Goal: Check status: Check status

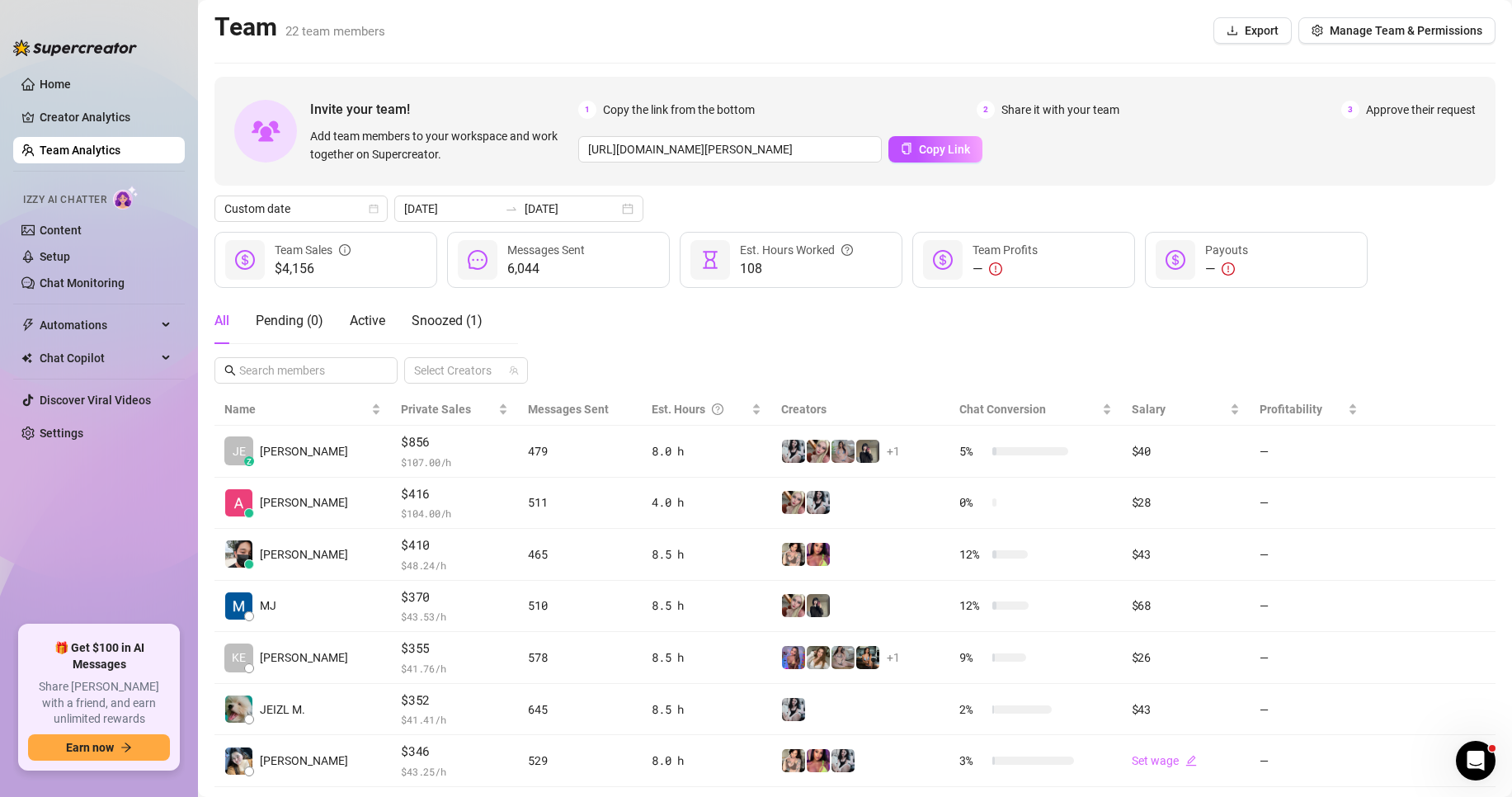
scroll to position [83, 0]
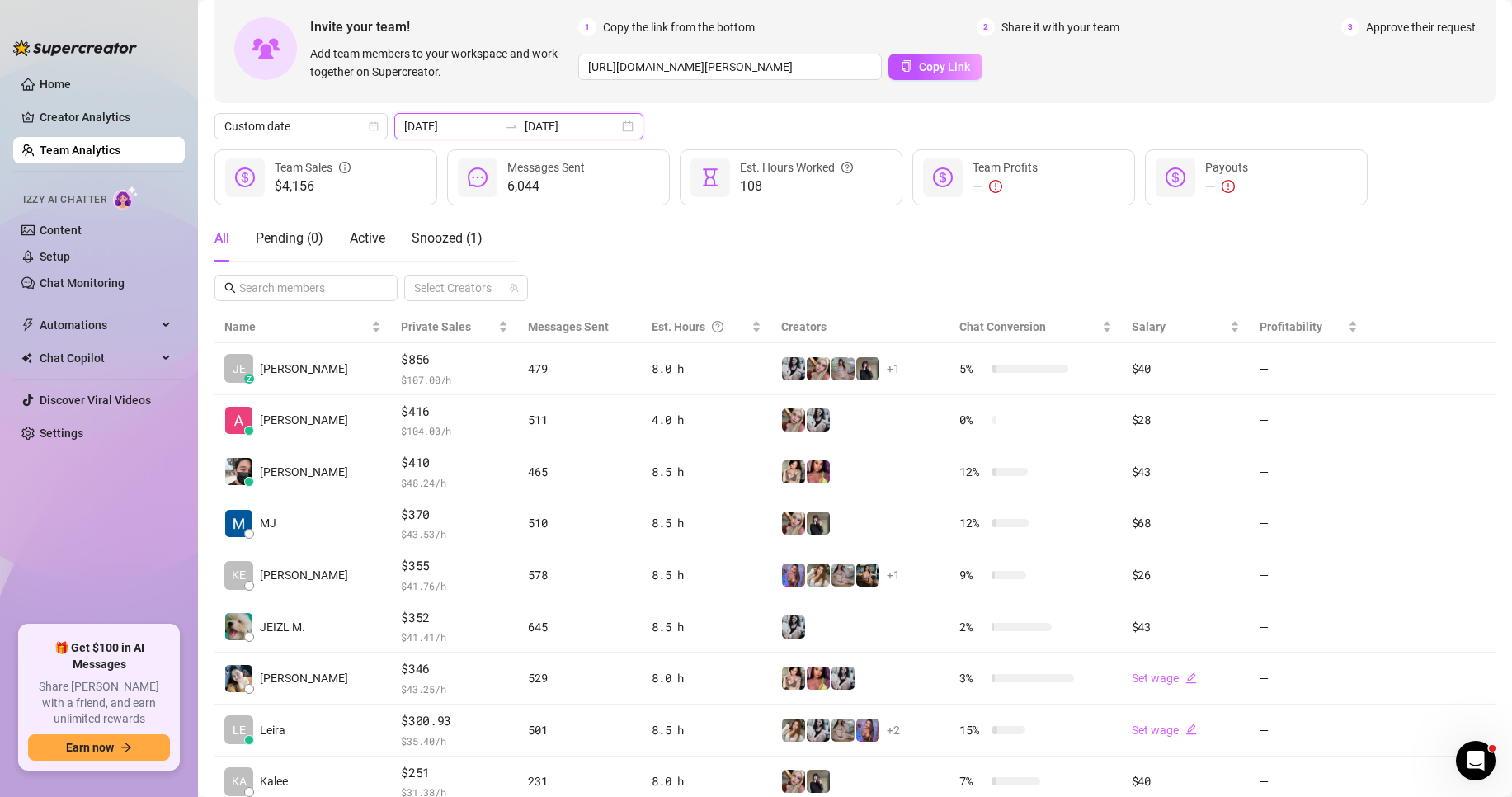
click at [514, 118] on div "2025-09-22 2025-09-22" at bounding box center [519, 126] width 249 height 26
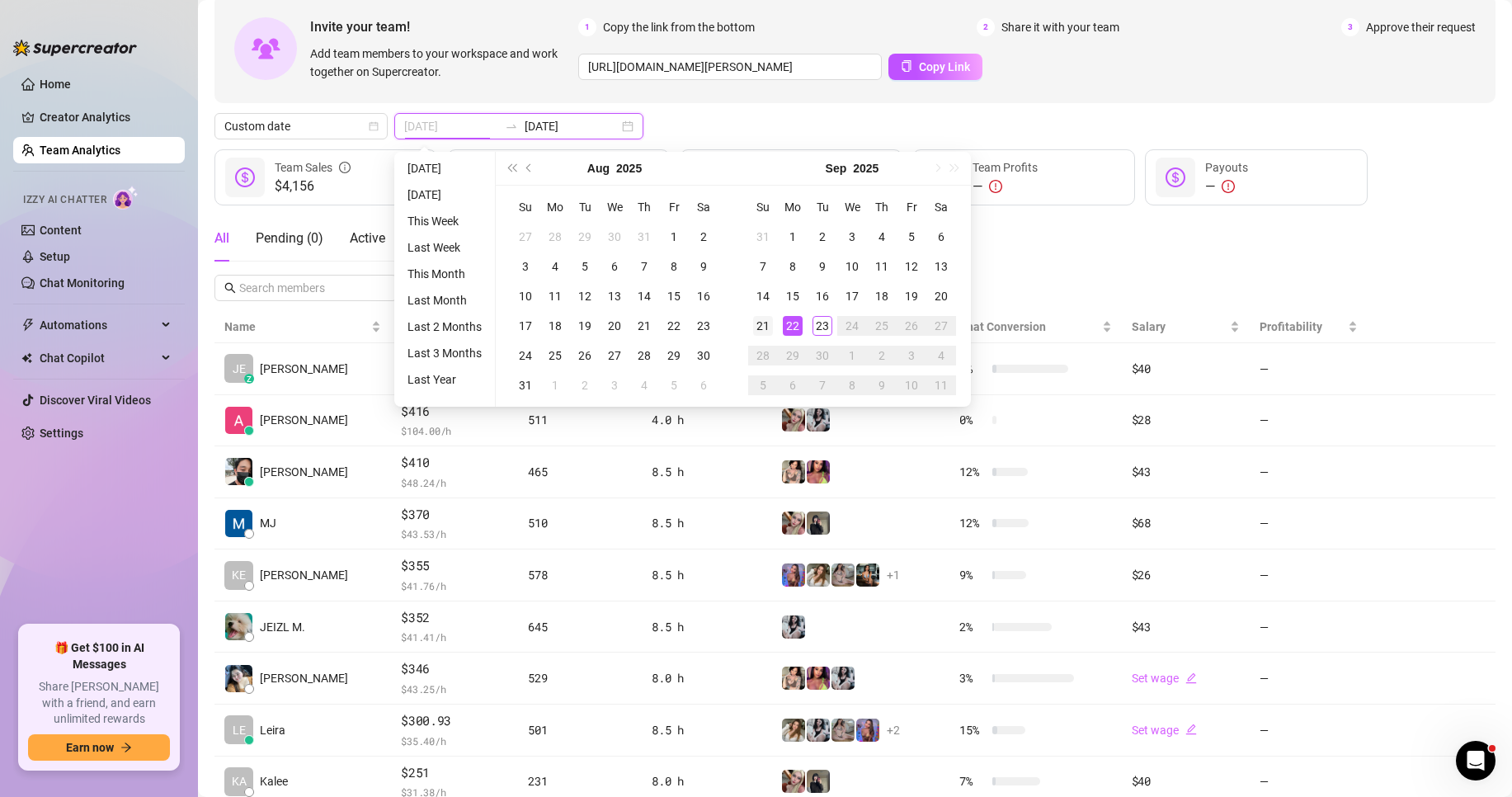
type input "[DATE]"
click at [756, 316] on div "21" at bounding box center [763, 326] width 20 height 20
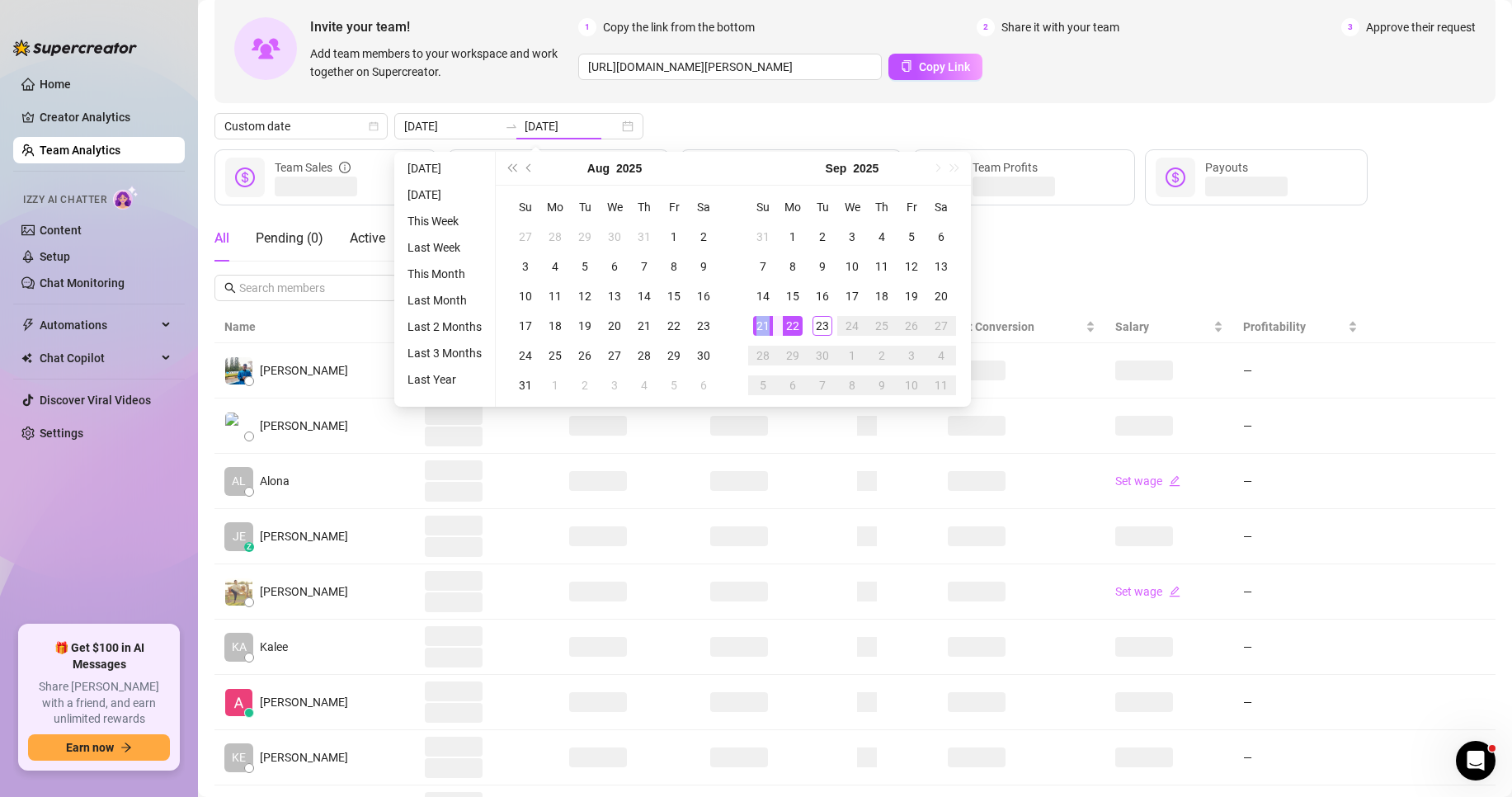
type input "[DATE]"
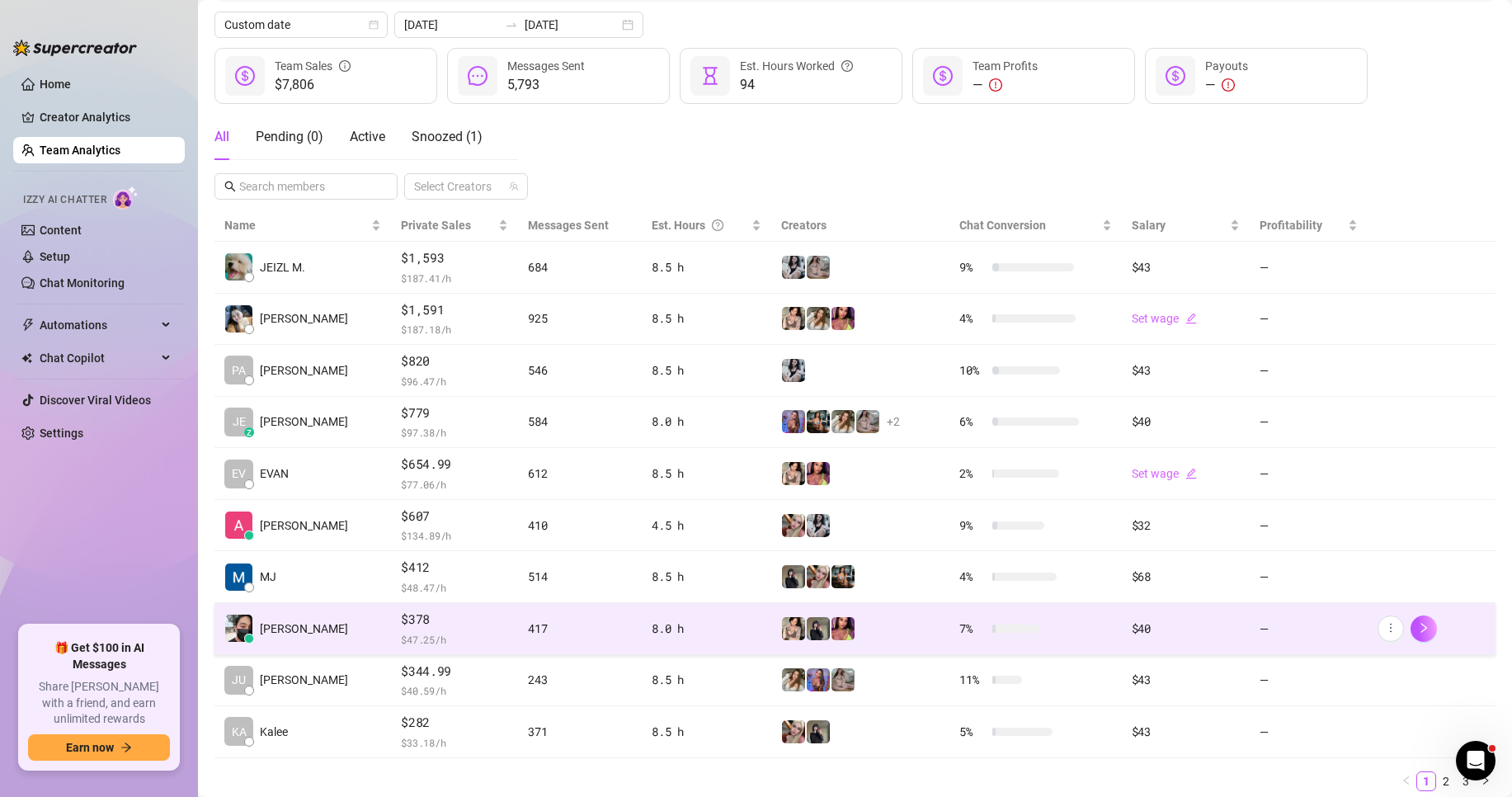
scroll to position [241, 0]
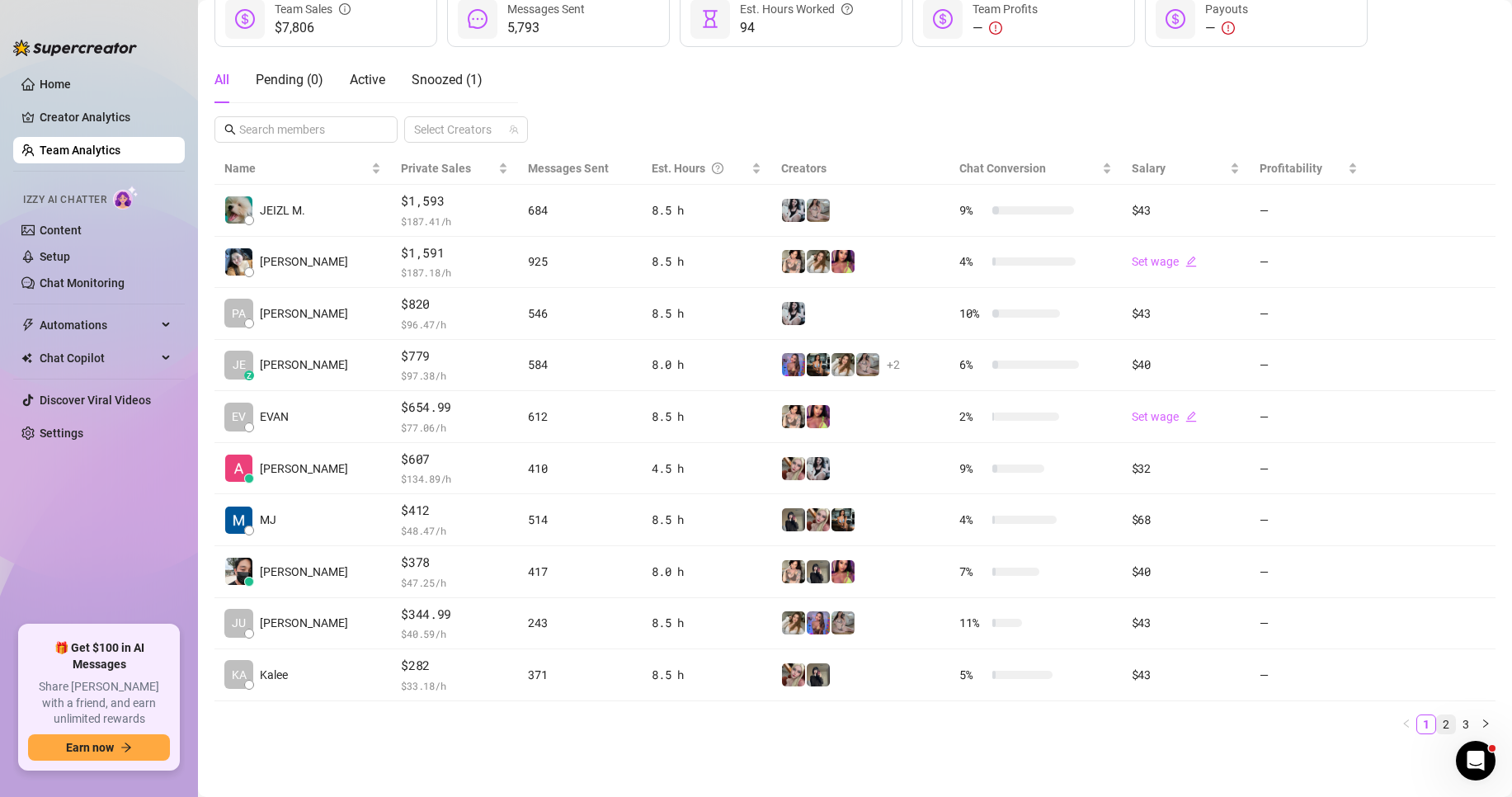
click at [1437, 726] on link "2" at bounding box center [1446, 724] width 18 height 18
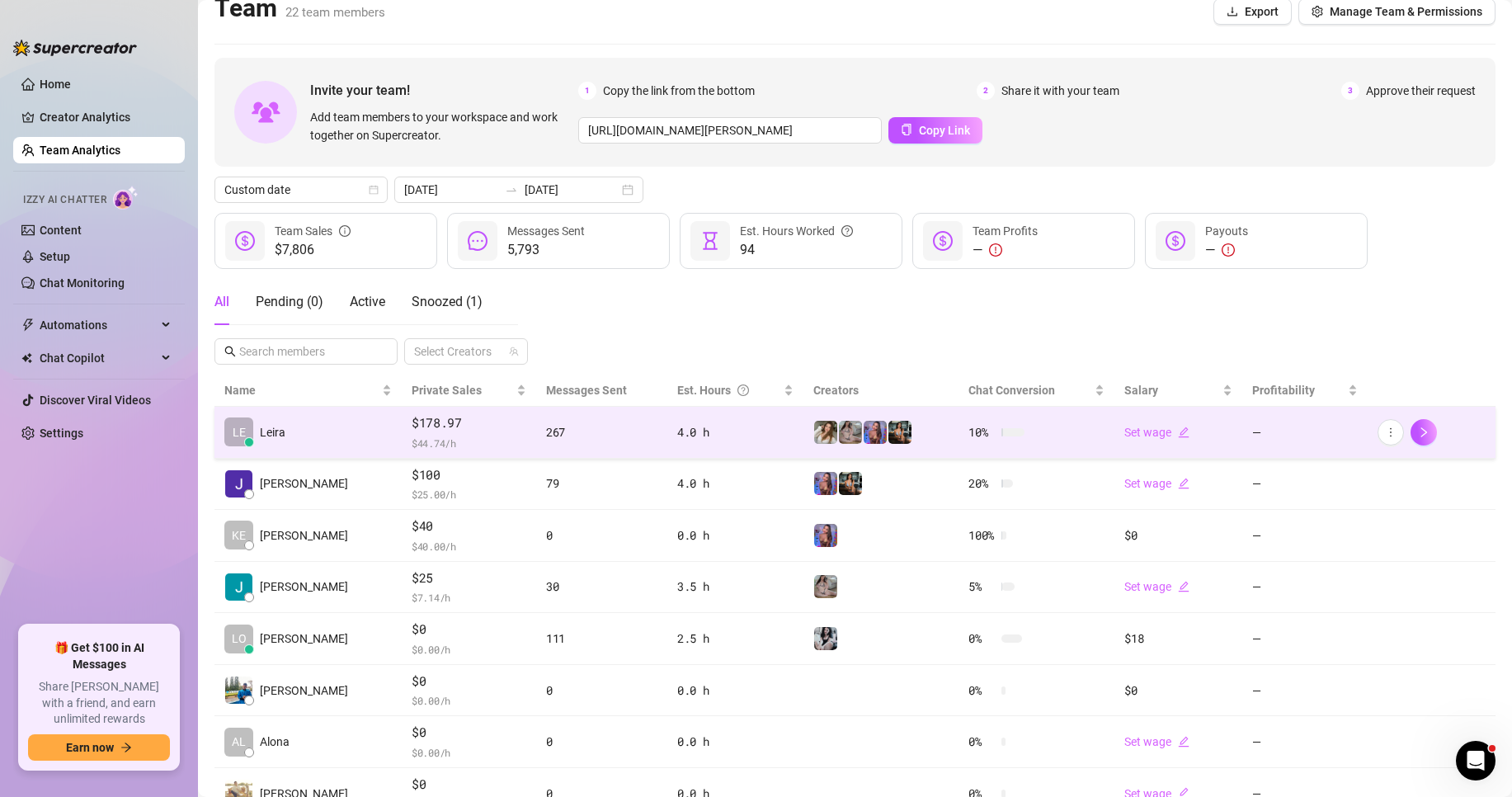
scroll to position [0, 0]
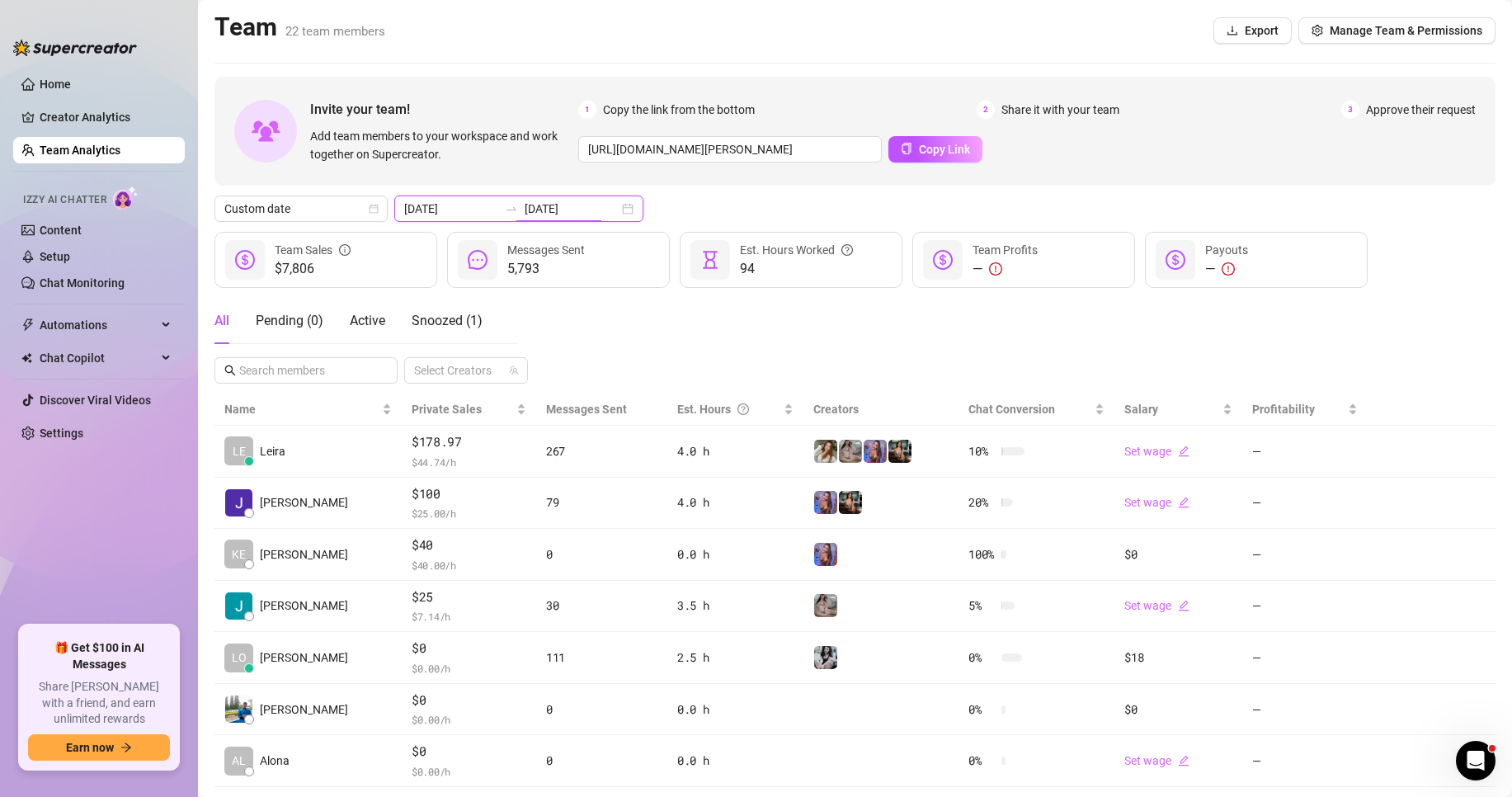
click at [540, 210] on input "[DATE]" at bounding box center [571, 208] width 94 height 18
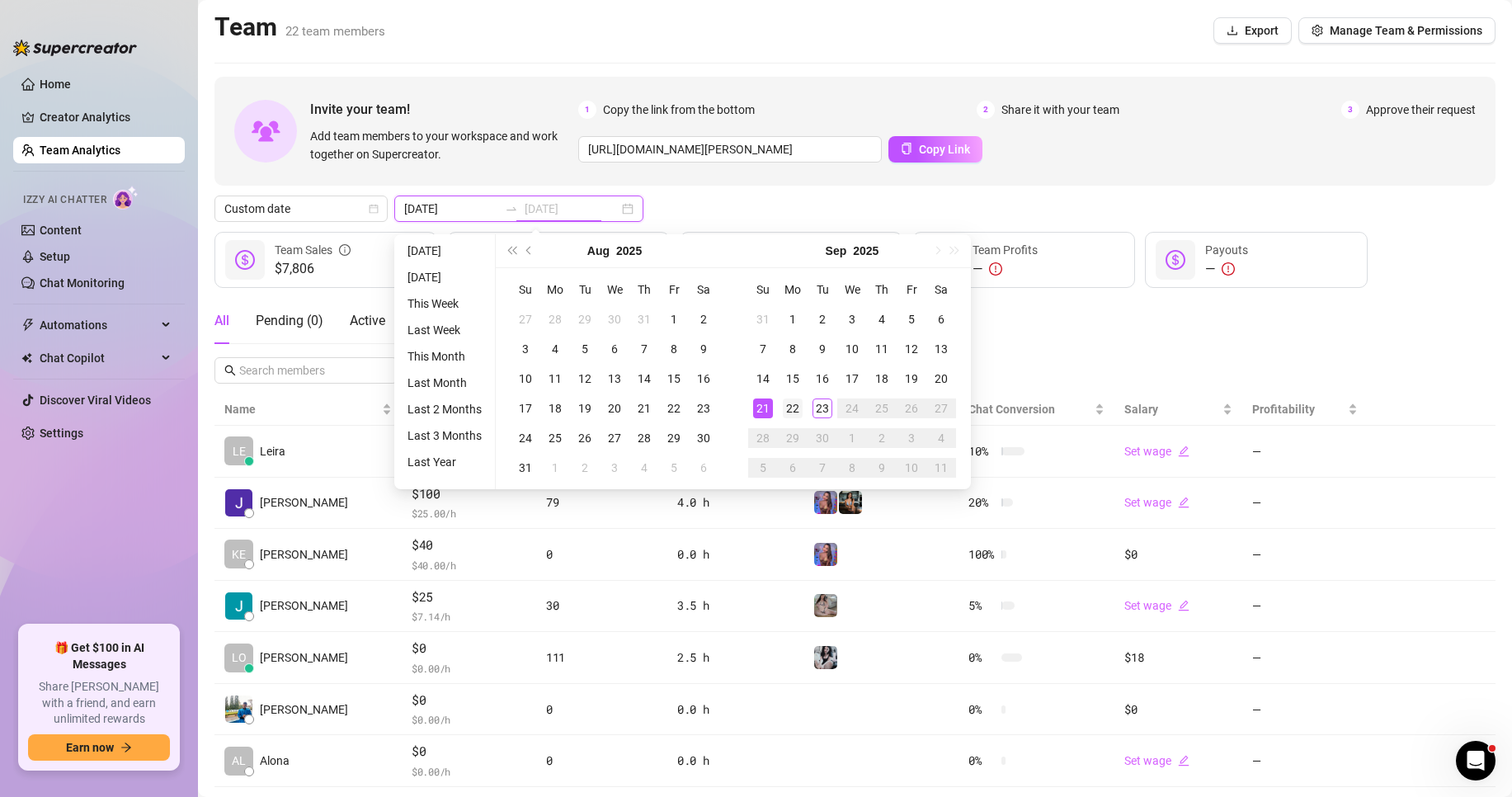
type input "[DATE]"
click at [788, 408] on div "22" at bounding box center [793, 409] width 20 height 20
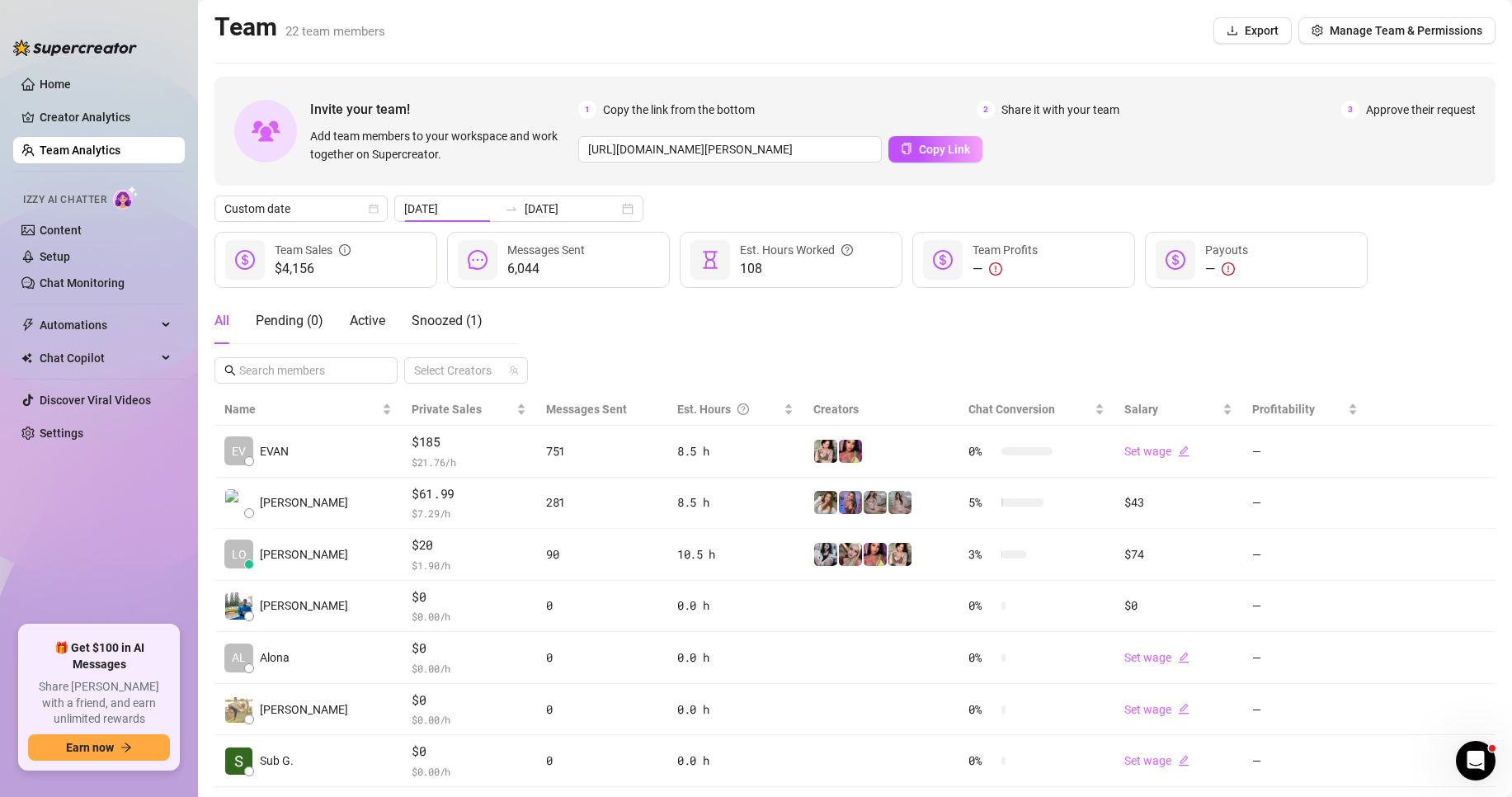
type input "[DATE]"
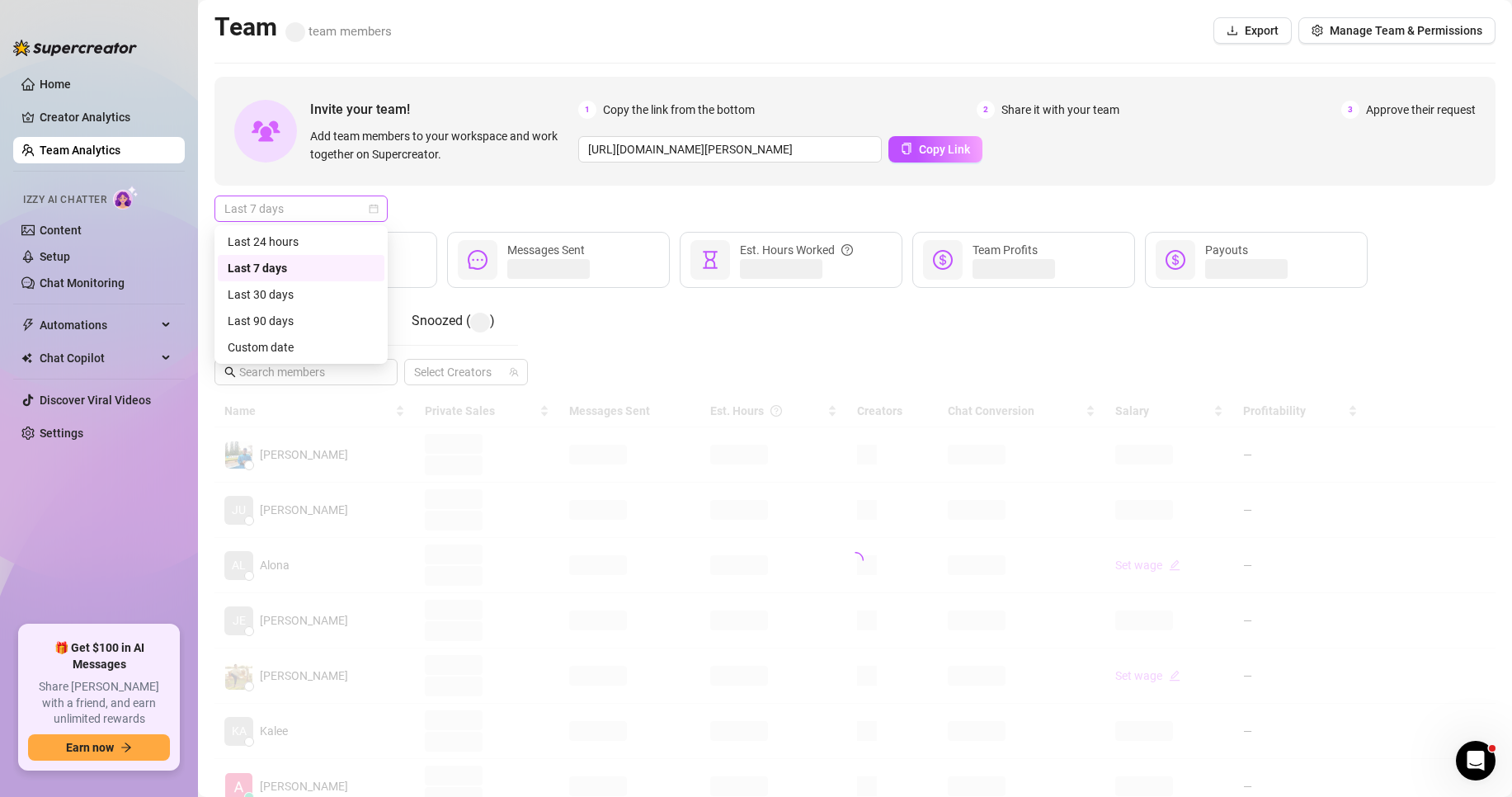
click at [354, 198] on span "Last 7 days" at bounding box center [301, 208] width 154 height 25
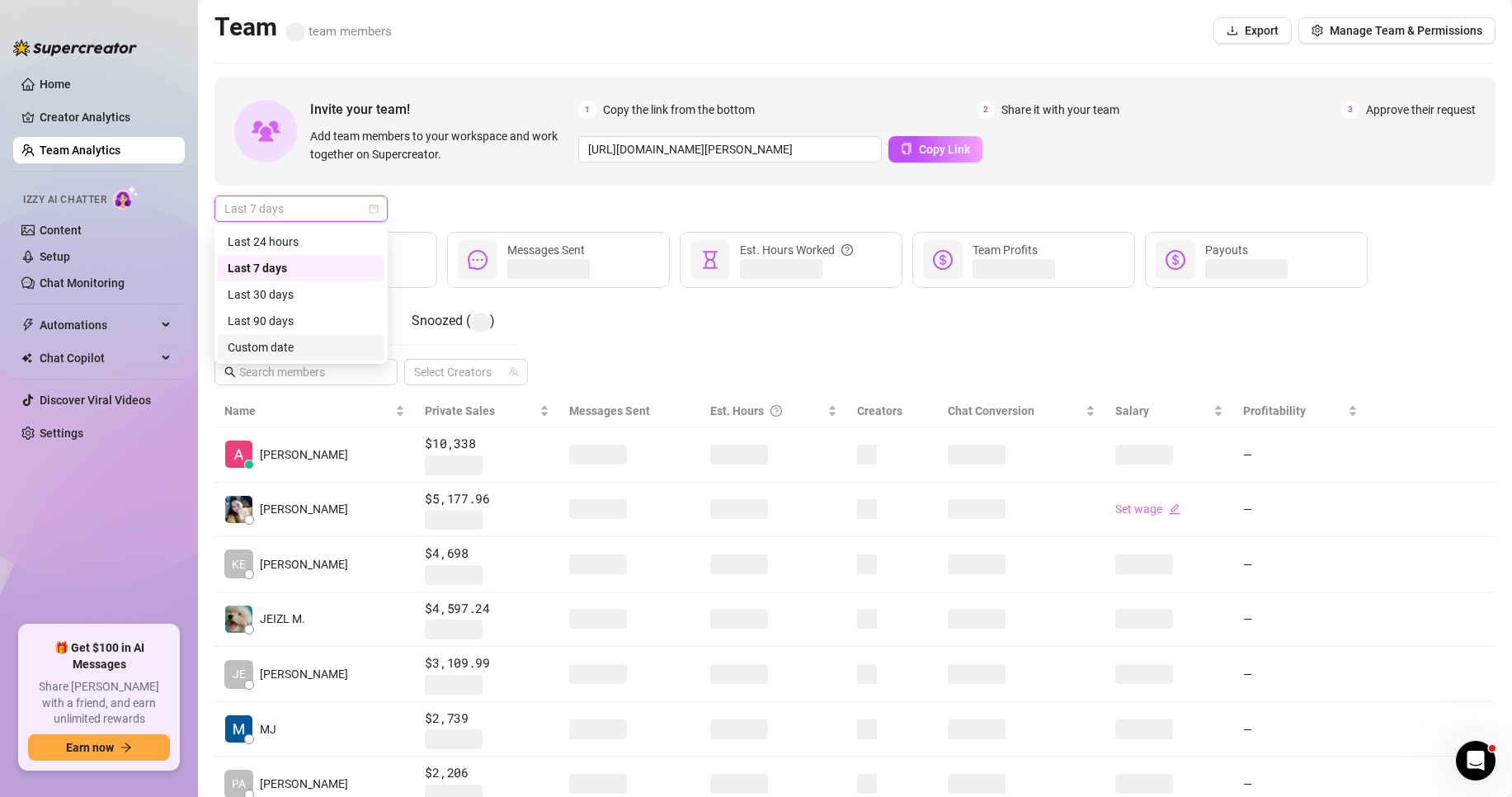
click at [373, 352] on div "Custom date" at bounding box center [300, 348] width 146 height 18
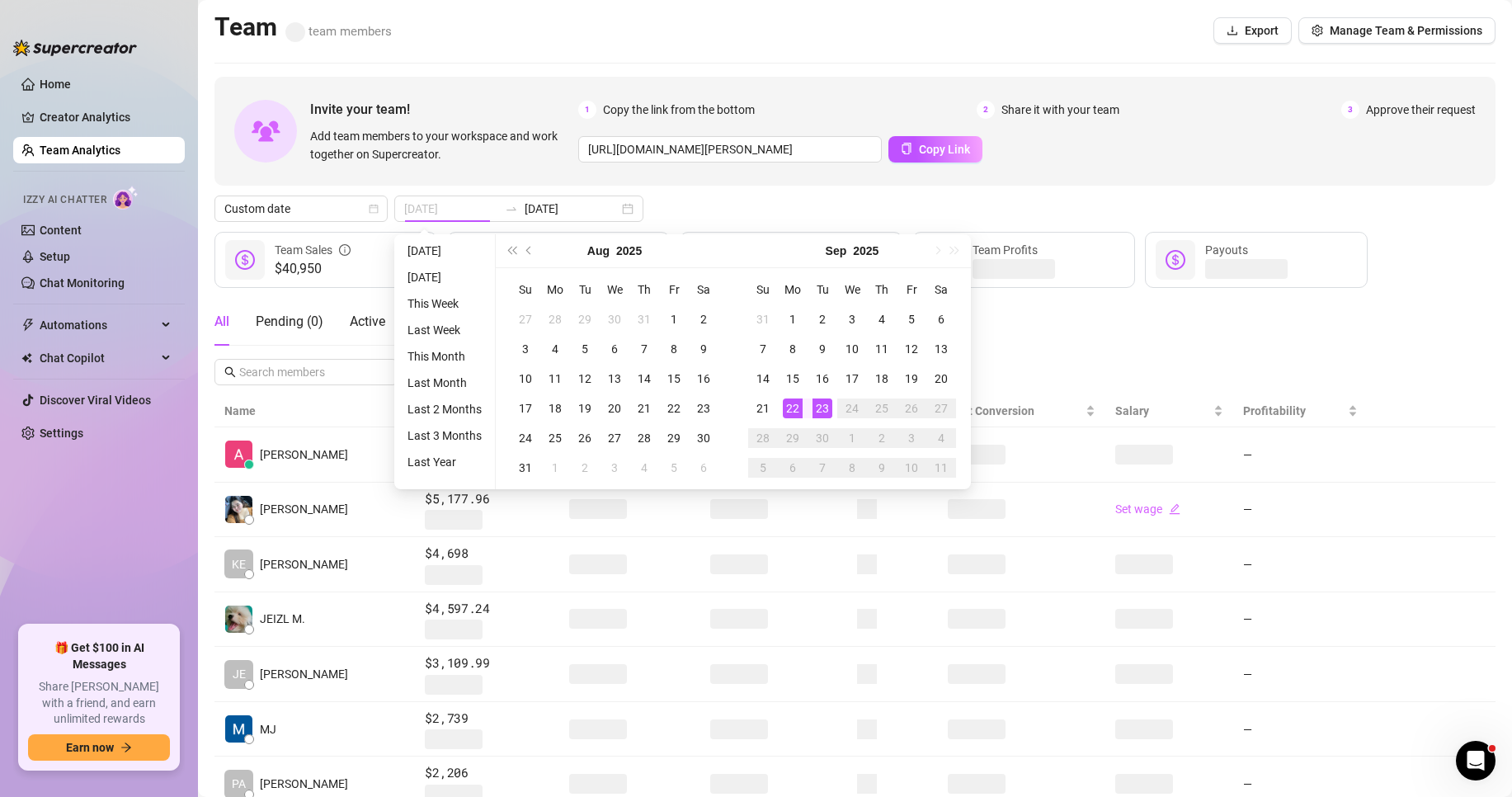
click at [797, 408] on div "22" at bounding box center [793, 409] width 20 height 20
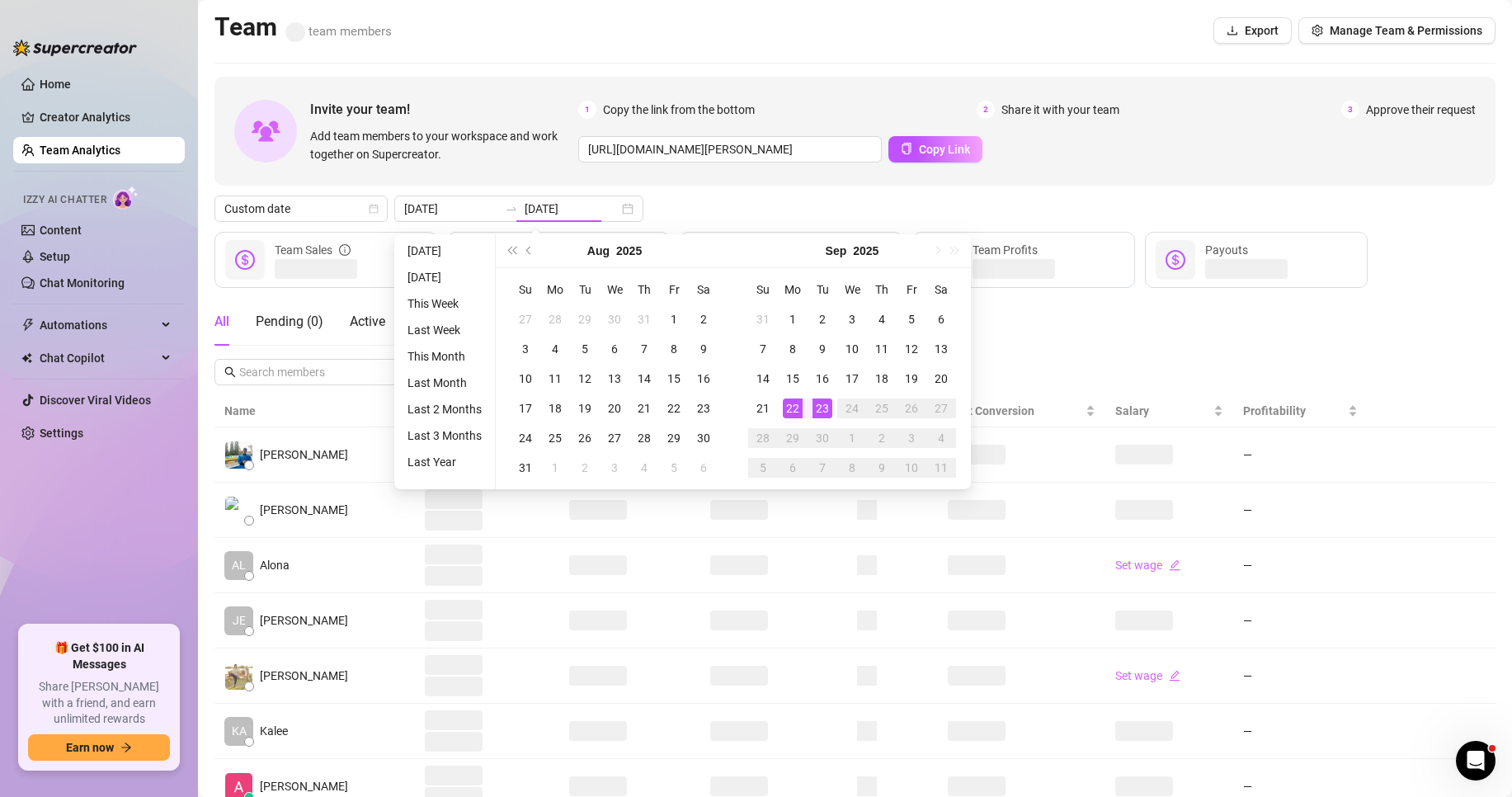
type input "[DATE]"
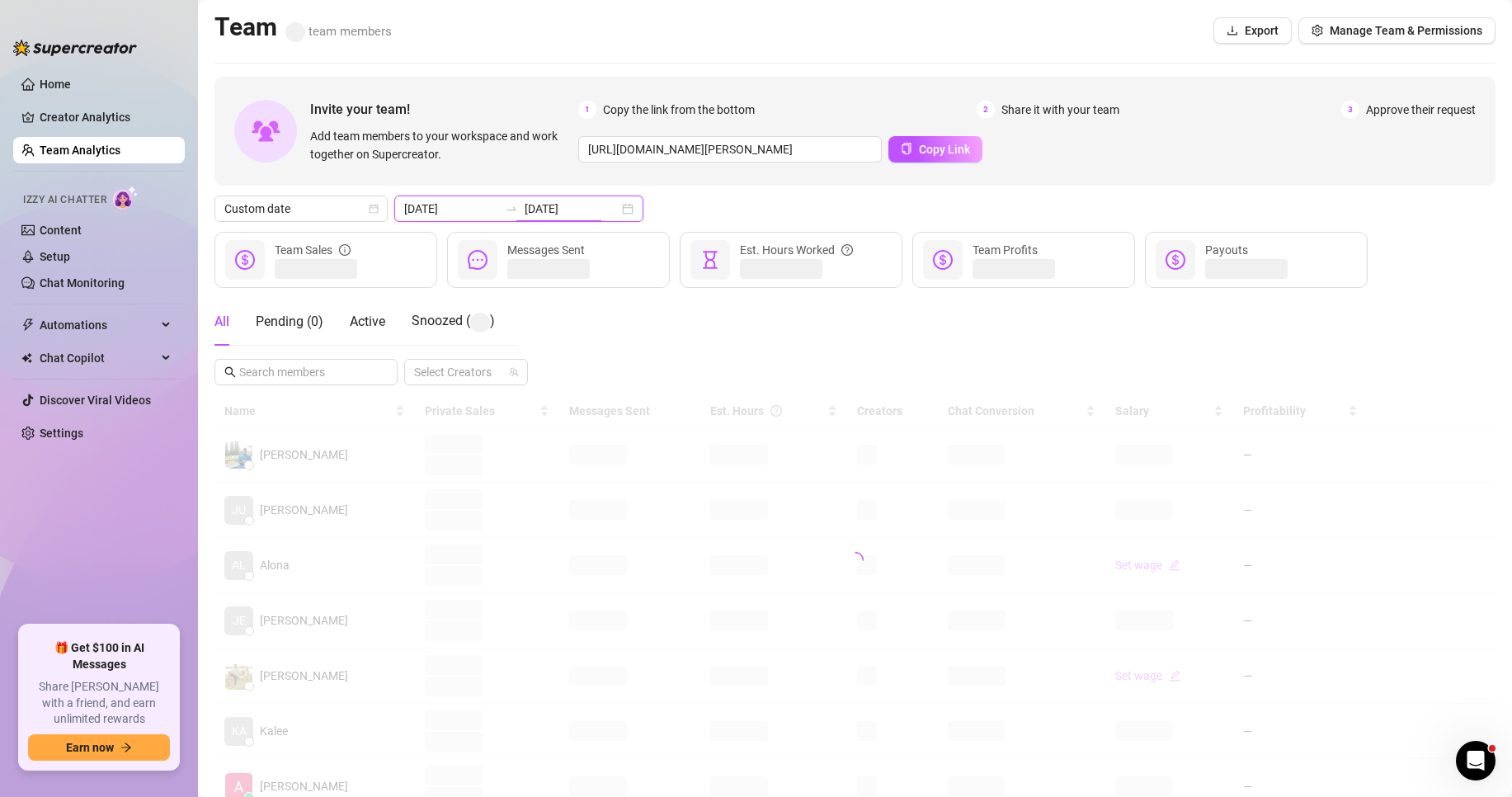
click at [569, 215] on input "[DATE]" at bounding box center [571, 208] width 94 height 18
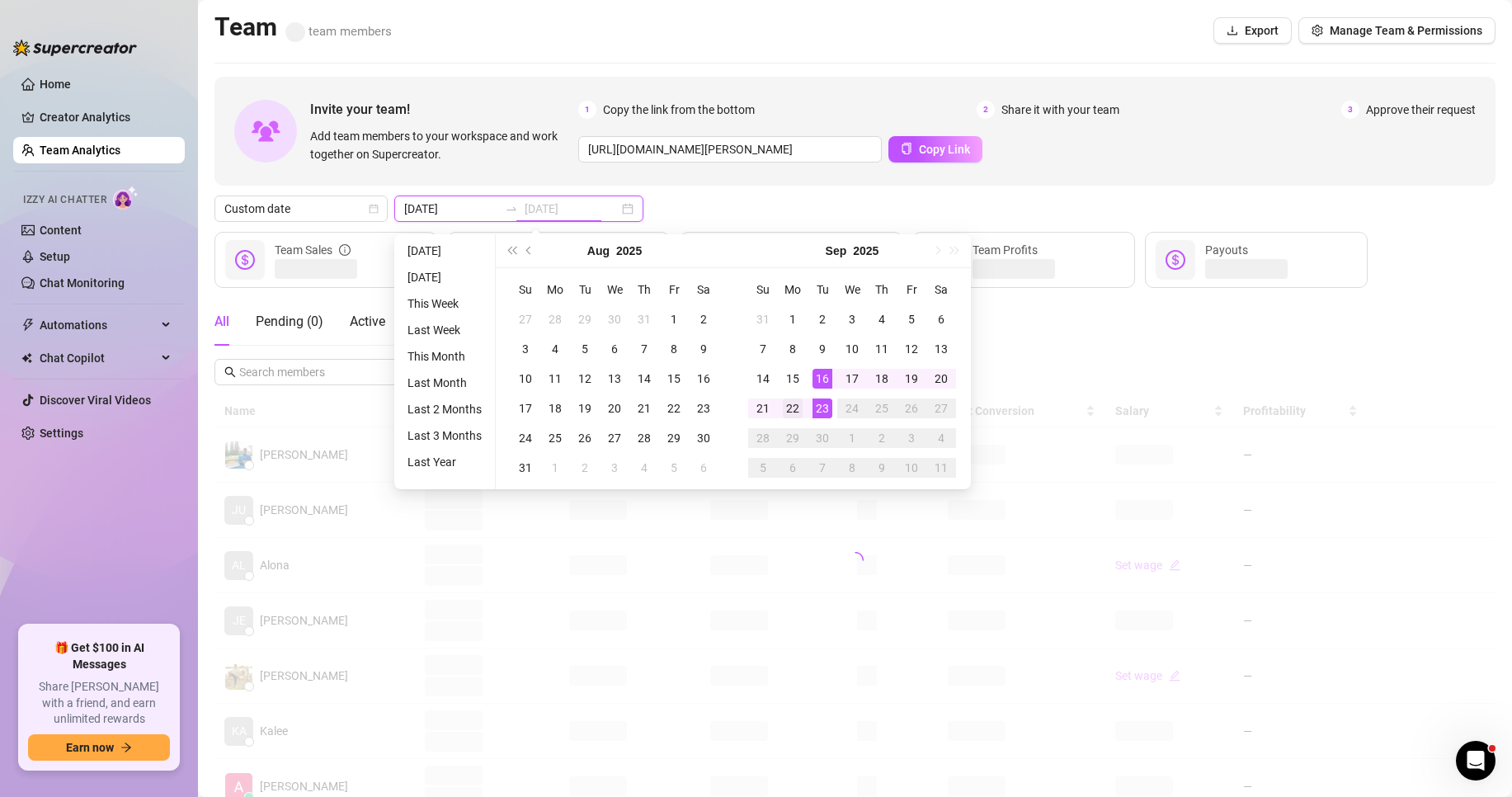
type input "[DATE]"
click at [792, 400] on div "22" at bounding box center [793, 409] width 20 height 20
click at [791, 400] on div "22" at bounding box center [793, 409] width 20 height 20
click at [791, 400] on div at bounding box center [855, 560] width 1281 height 330
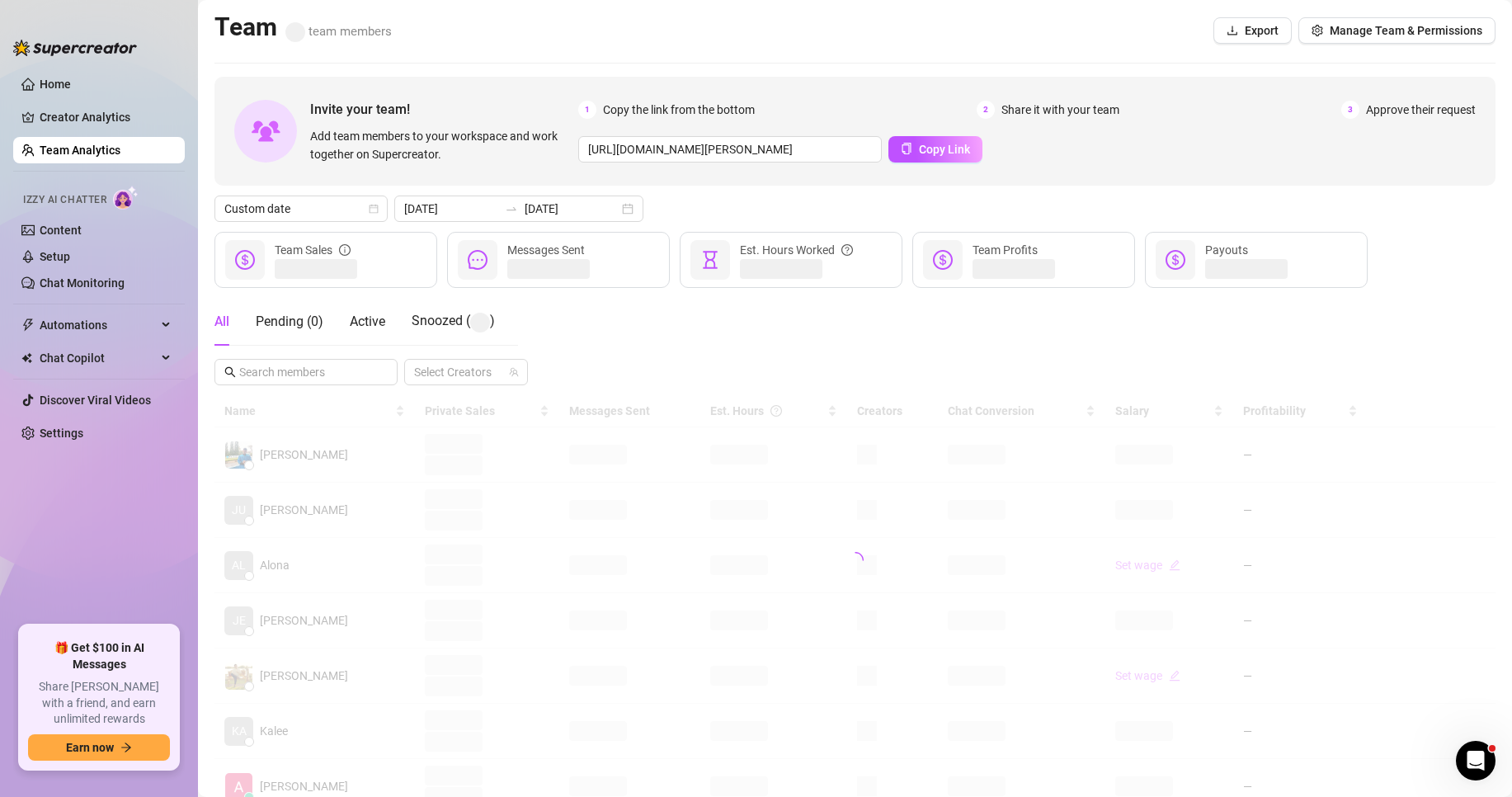
type input "[DATE]"
click at [791, 400] on div at bounding box center [855, 559] width 1281 height 330
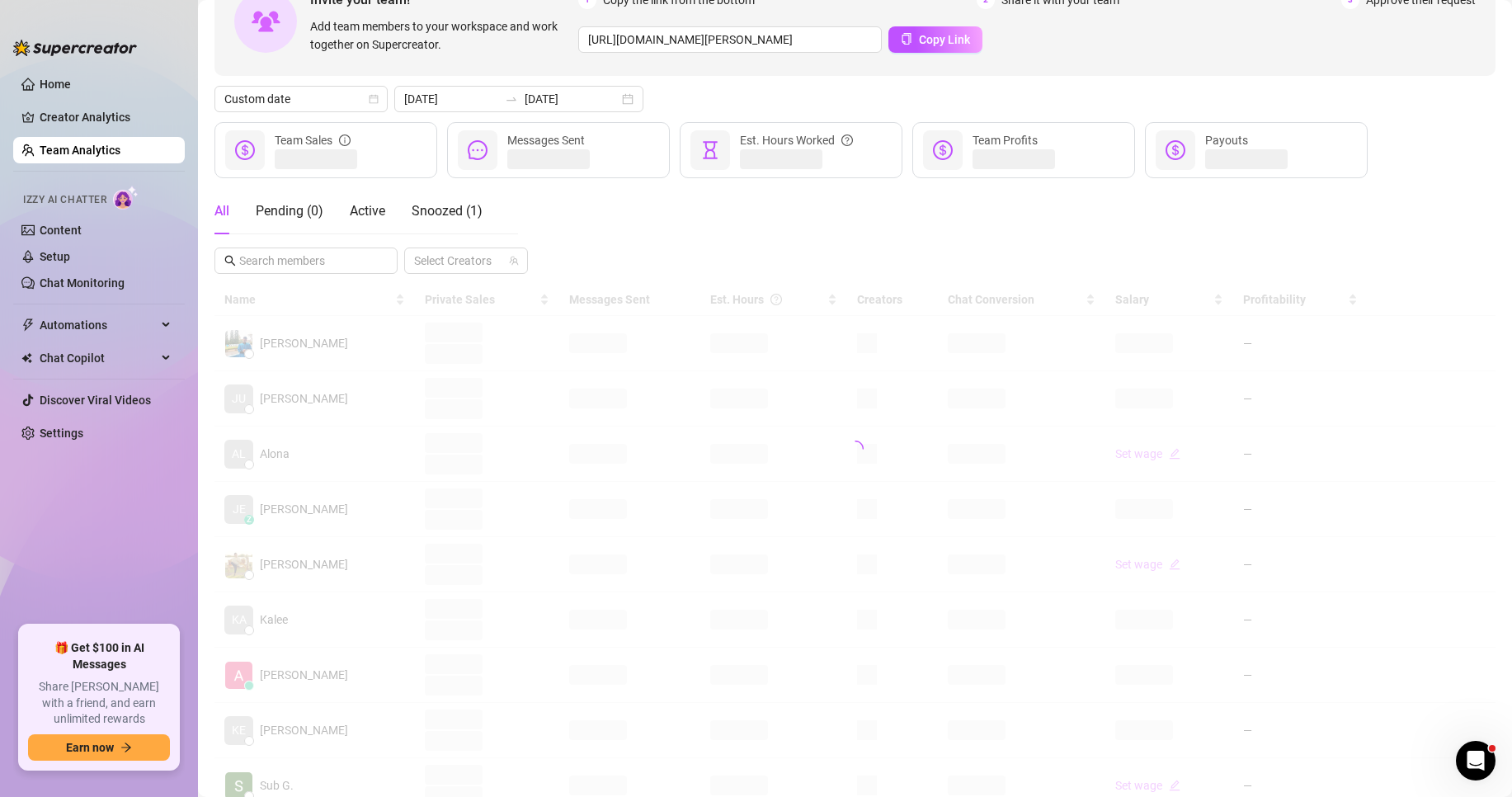
scroll to position [165, 0]
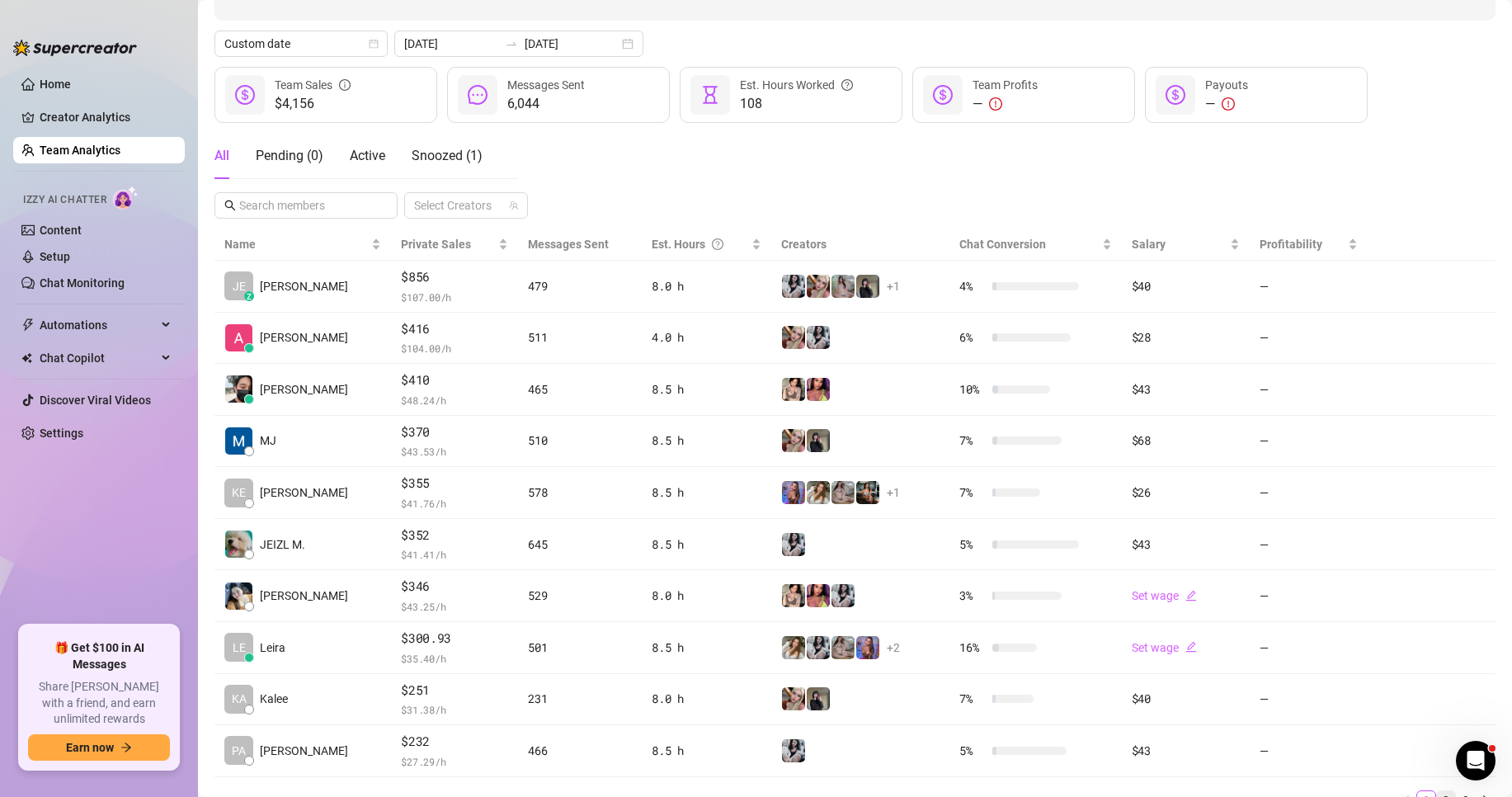
click at [1437, 796] on link "2" at bounding box center [1446, 801] width 18 height 18
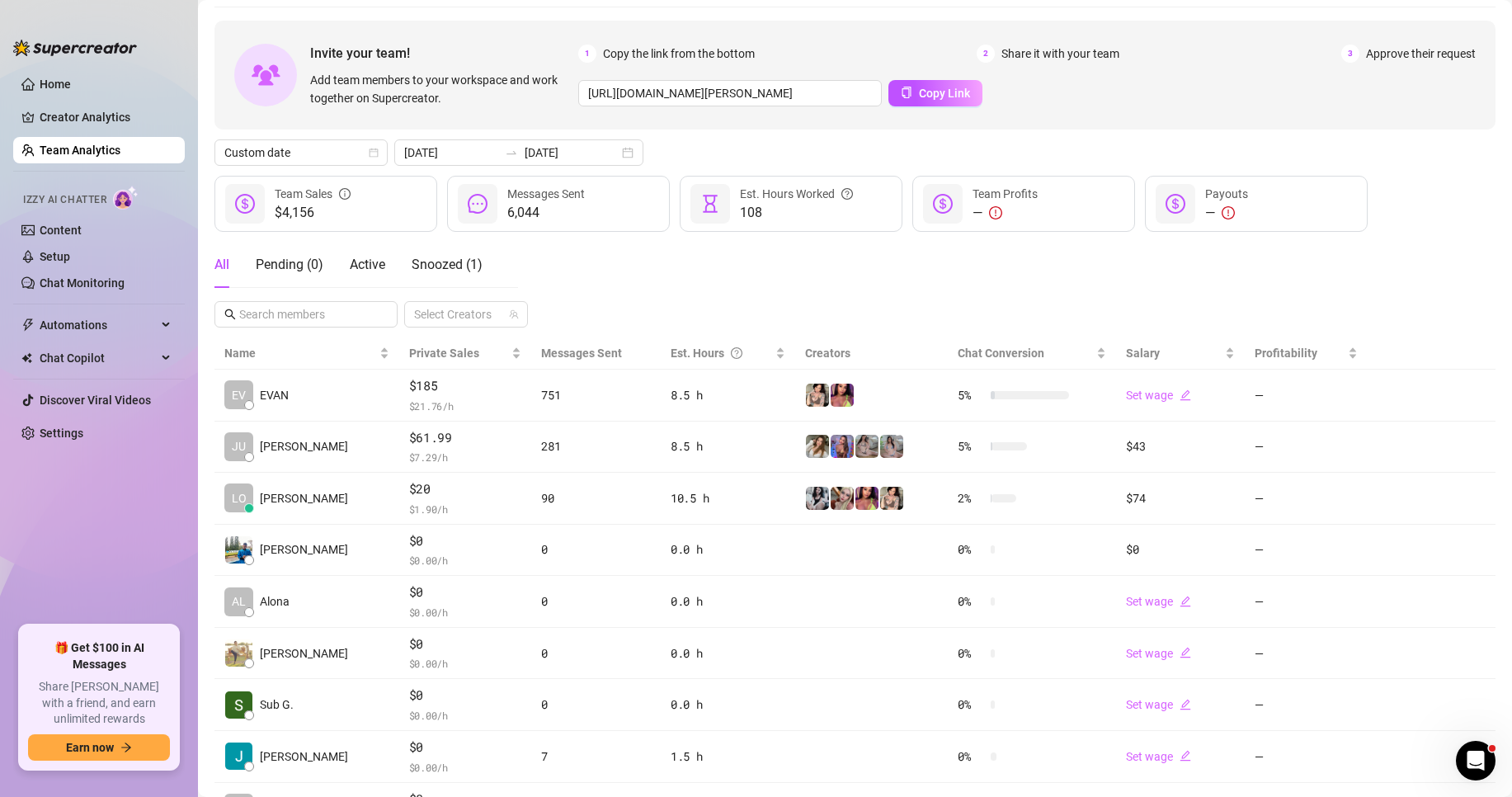
scroll to position [0, 0]
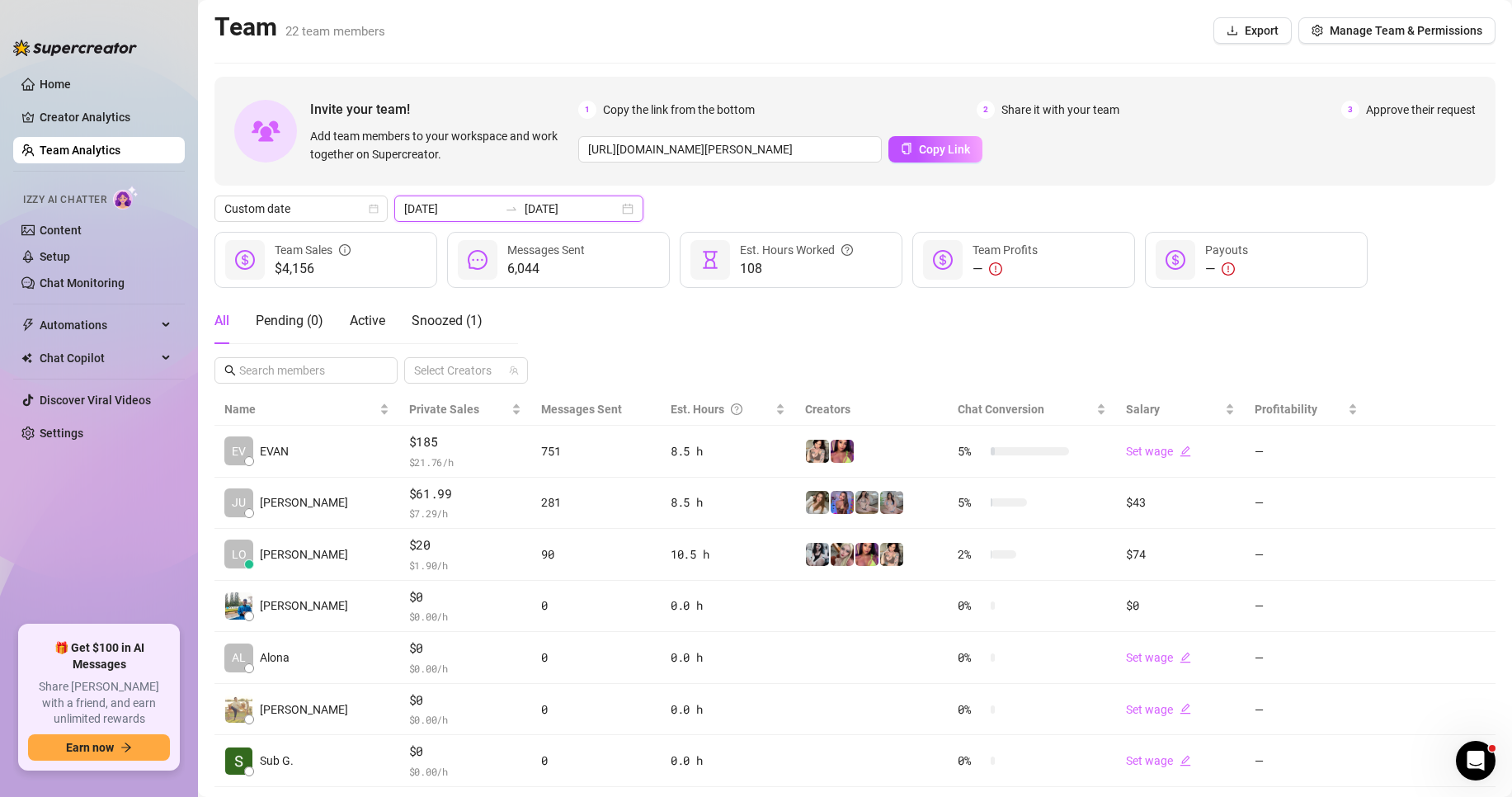
click at [564, 211] on input "[DATE]" at bounding box center [571, 208] width 94 height 18
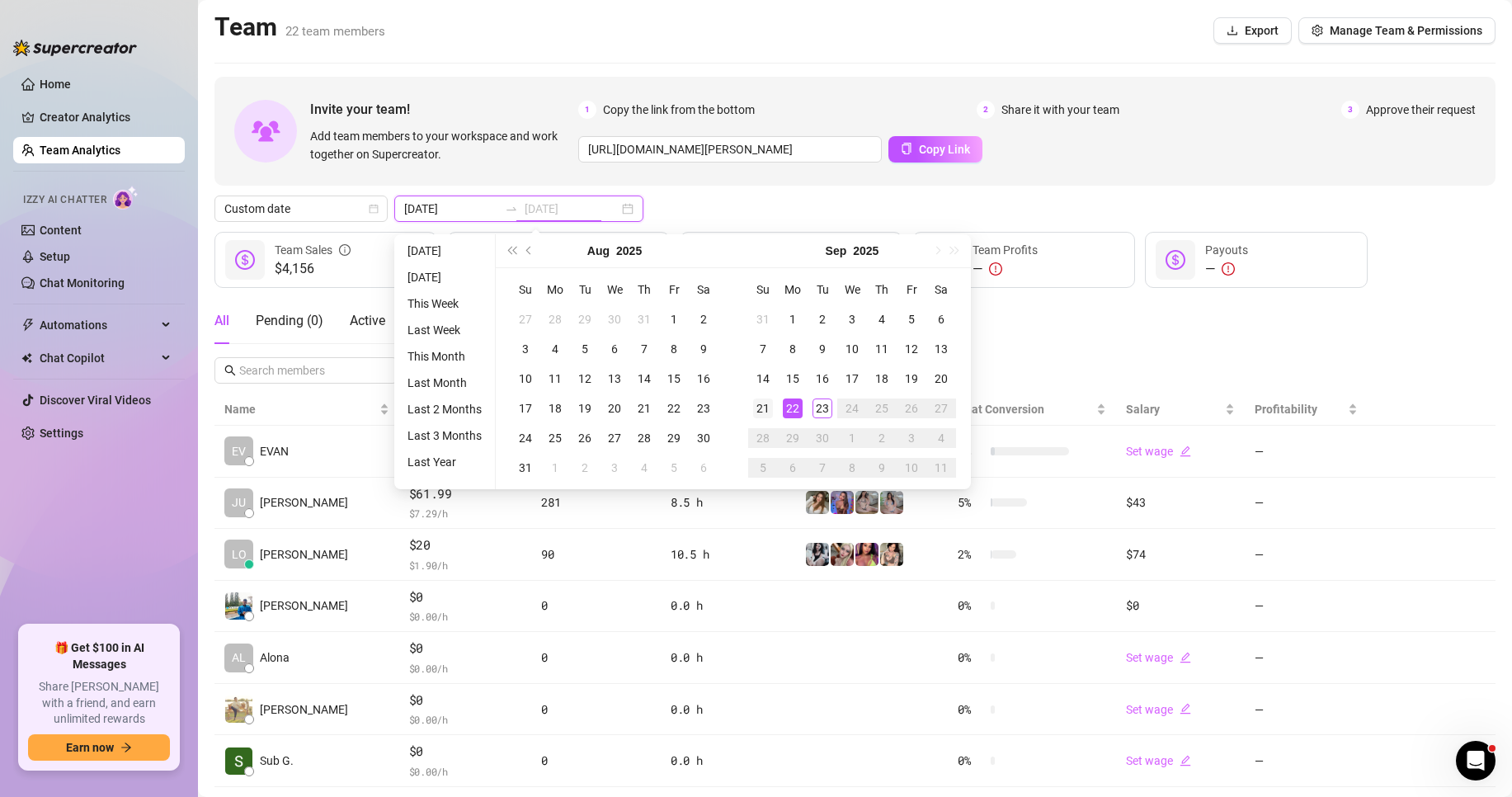
type input "[DATE]"
click at [757, 402] on div "21" at bounding box center [763, 409] width 20 height 20
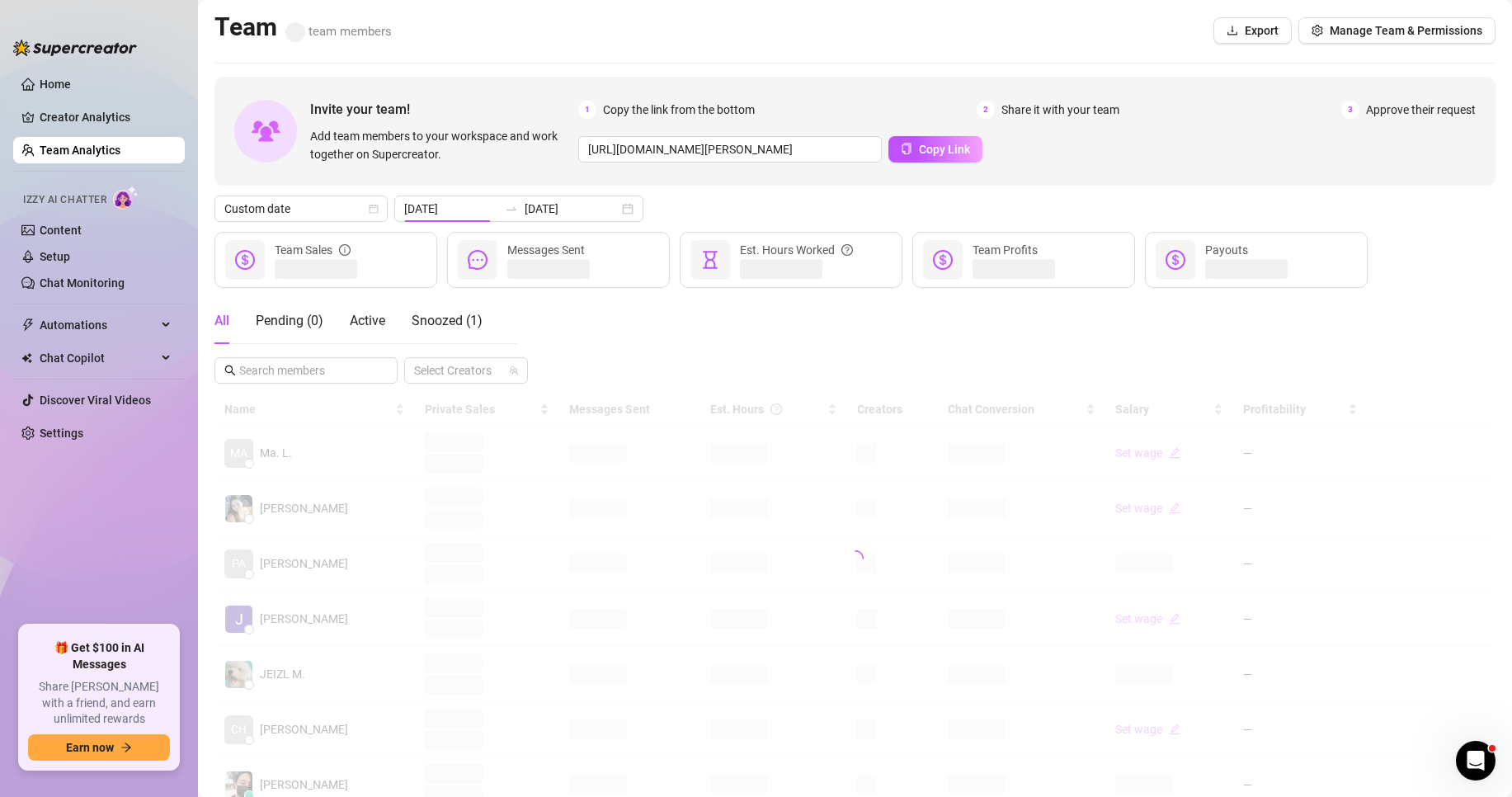
type input "[DATE]"
